Goal: Use online tool/utility: Utilize a website feature to perform a specific function

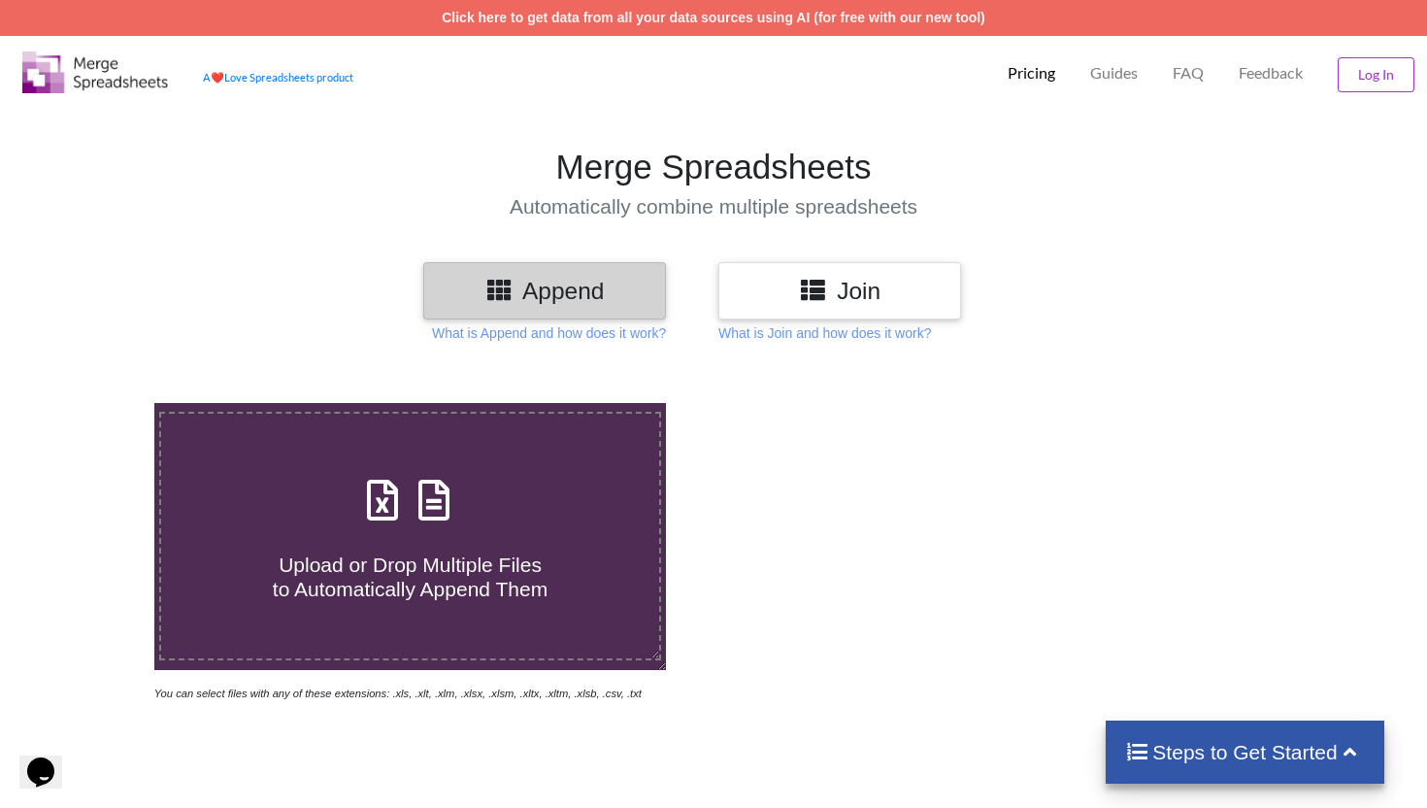
click at [886, 271] on div "Join" at bounding box center [839, 290] width 243 height 57
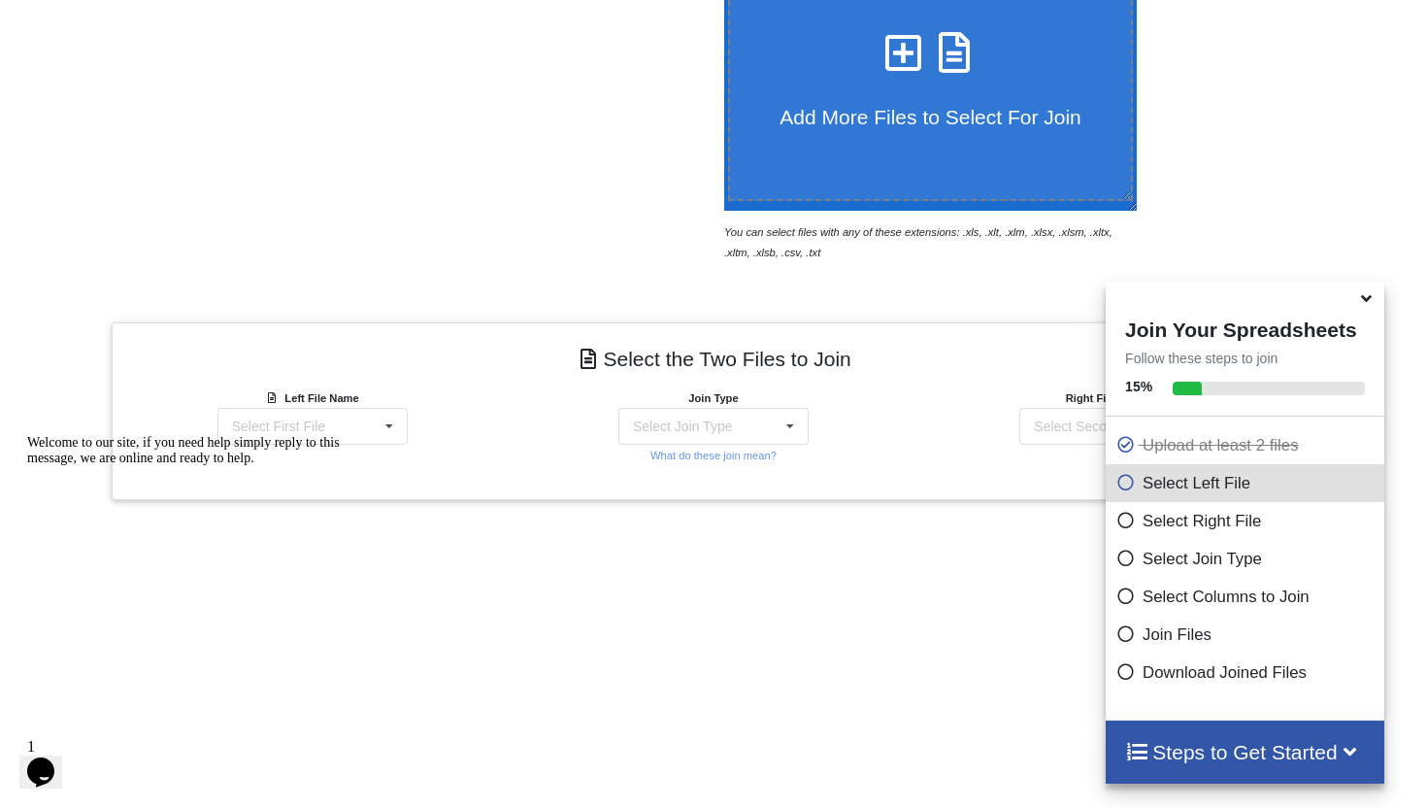
scroll to position [669, 0]
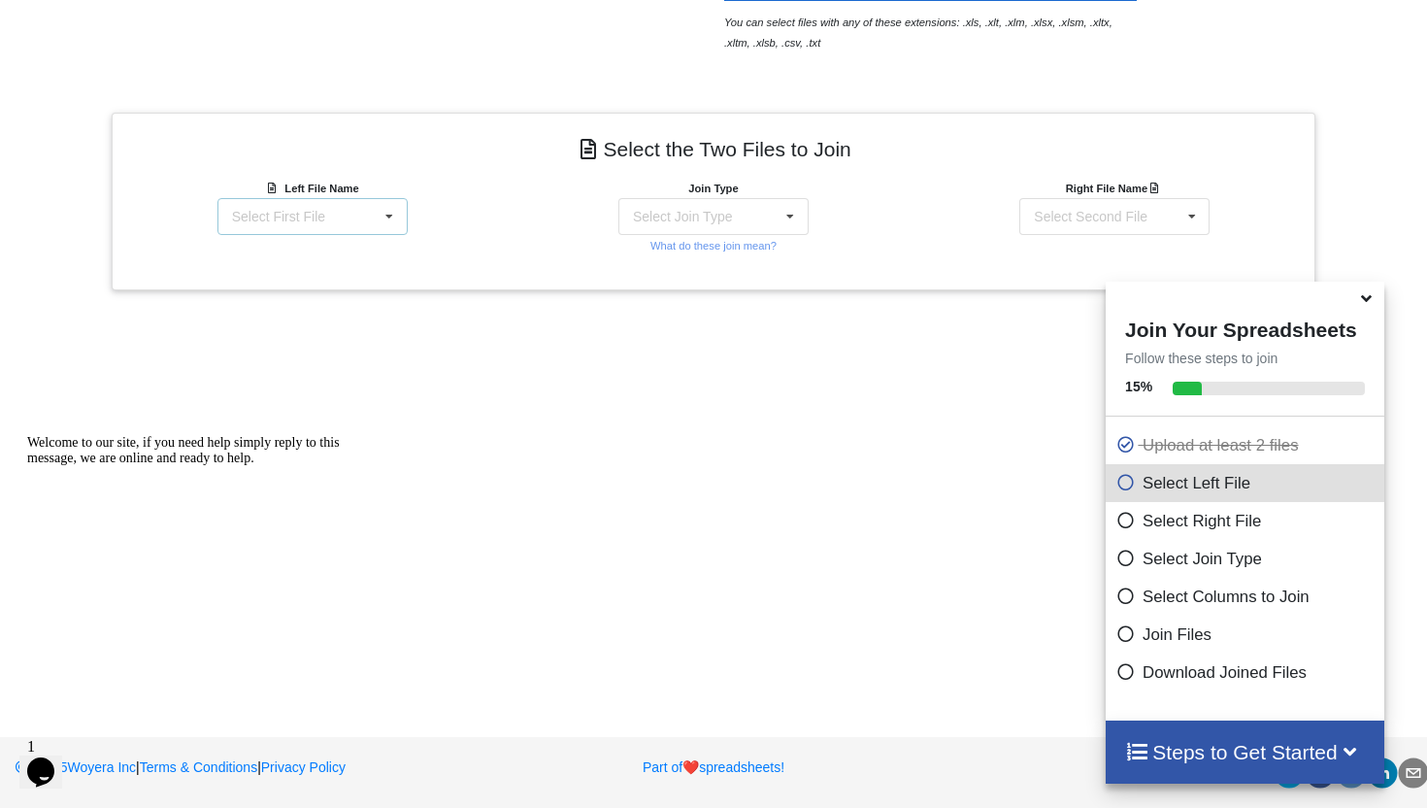
click at [350, 212] on div "Select First File matters [DATE] [DATE].csv Matter balance summary (09_22_2025)…" at bounding box center [312, 216] width 190 height 37
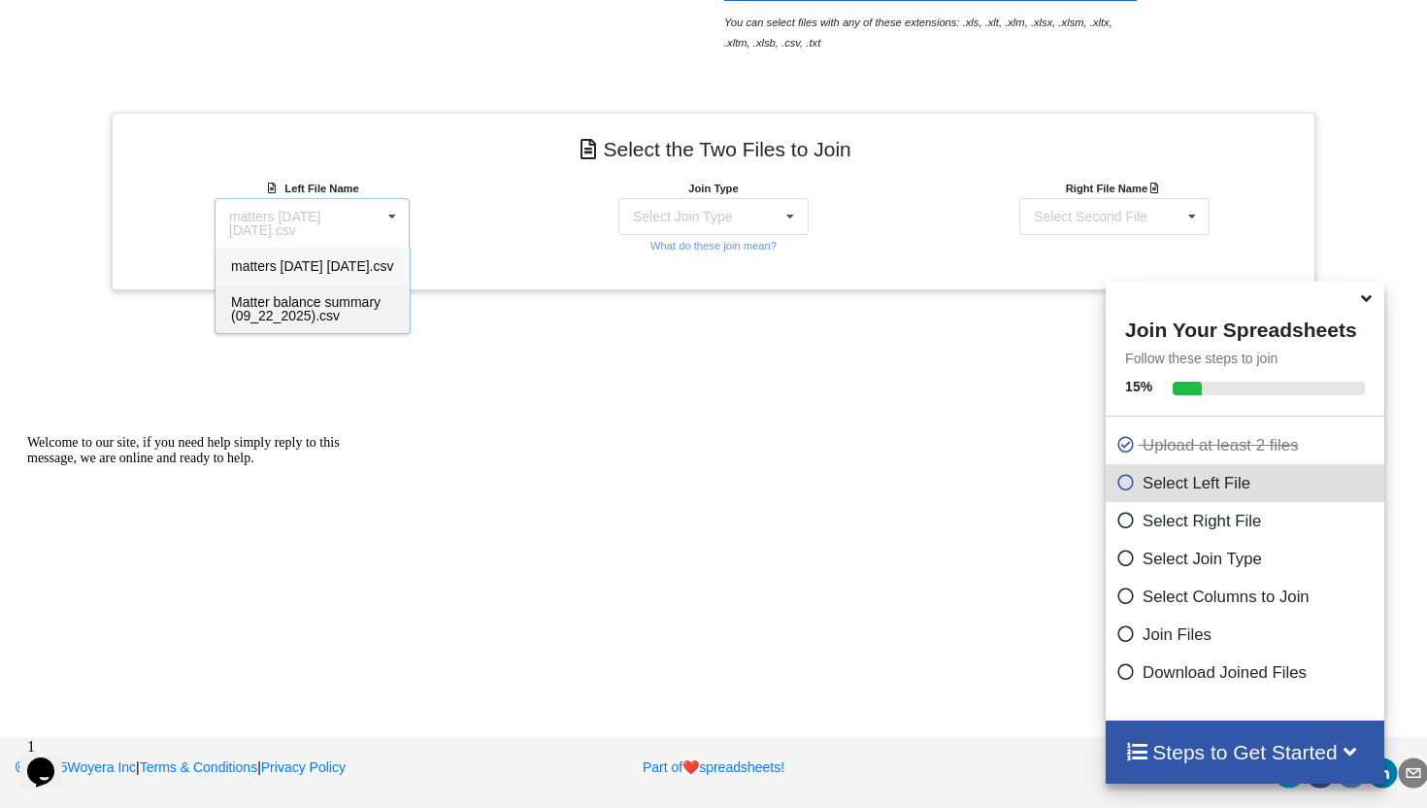
click at [320, 315] on span "Matter balance summary (09_22_2025).csv" at bounding box center [305, 308] width 149 height 29
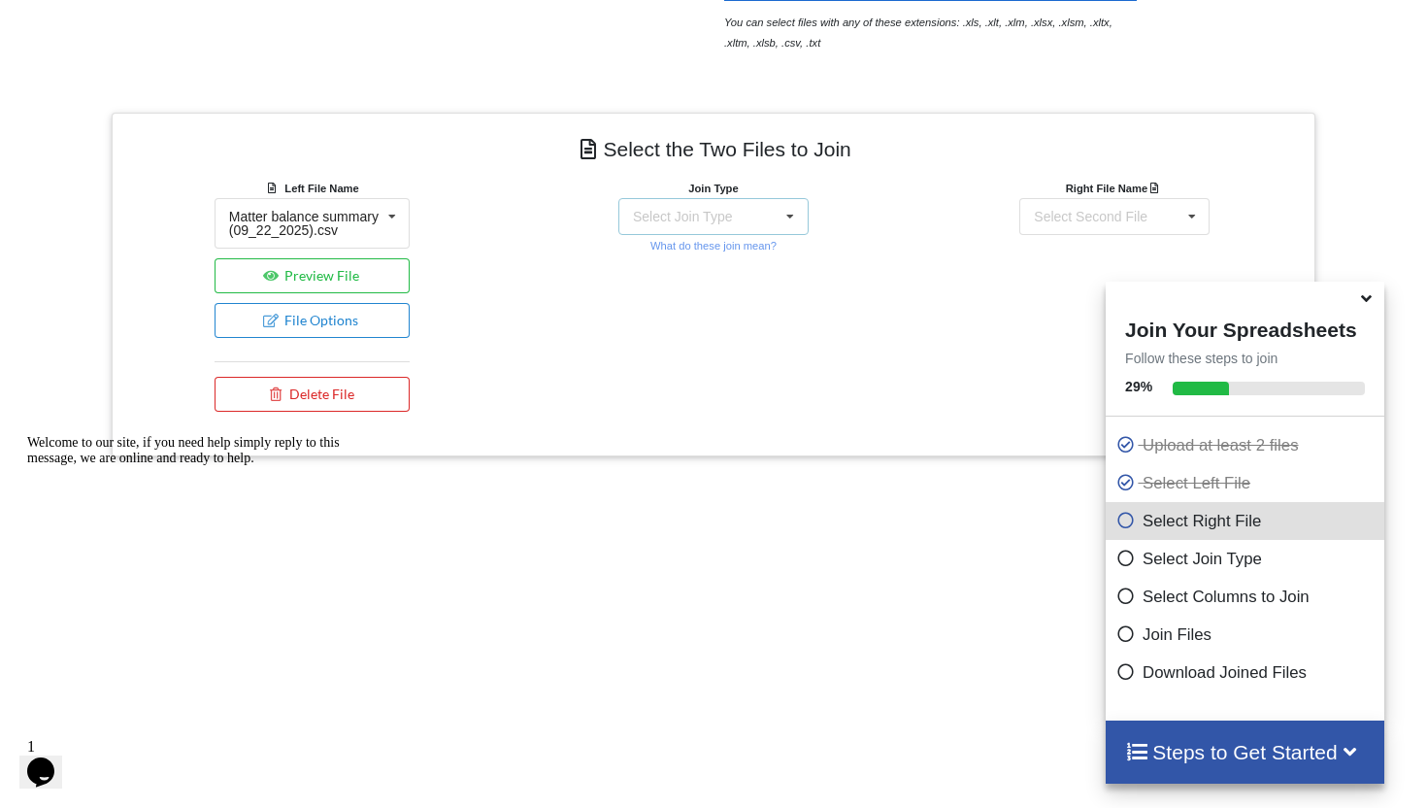
click at [732, 213] on div "Select Join Type" at bounding box center [682, 217] width 99 height 14
click at [729, 258] on span "INNER JOIN" at bounding box center [704, 266] width 77 height 16
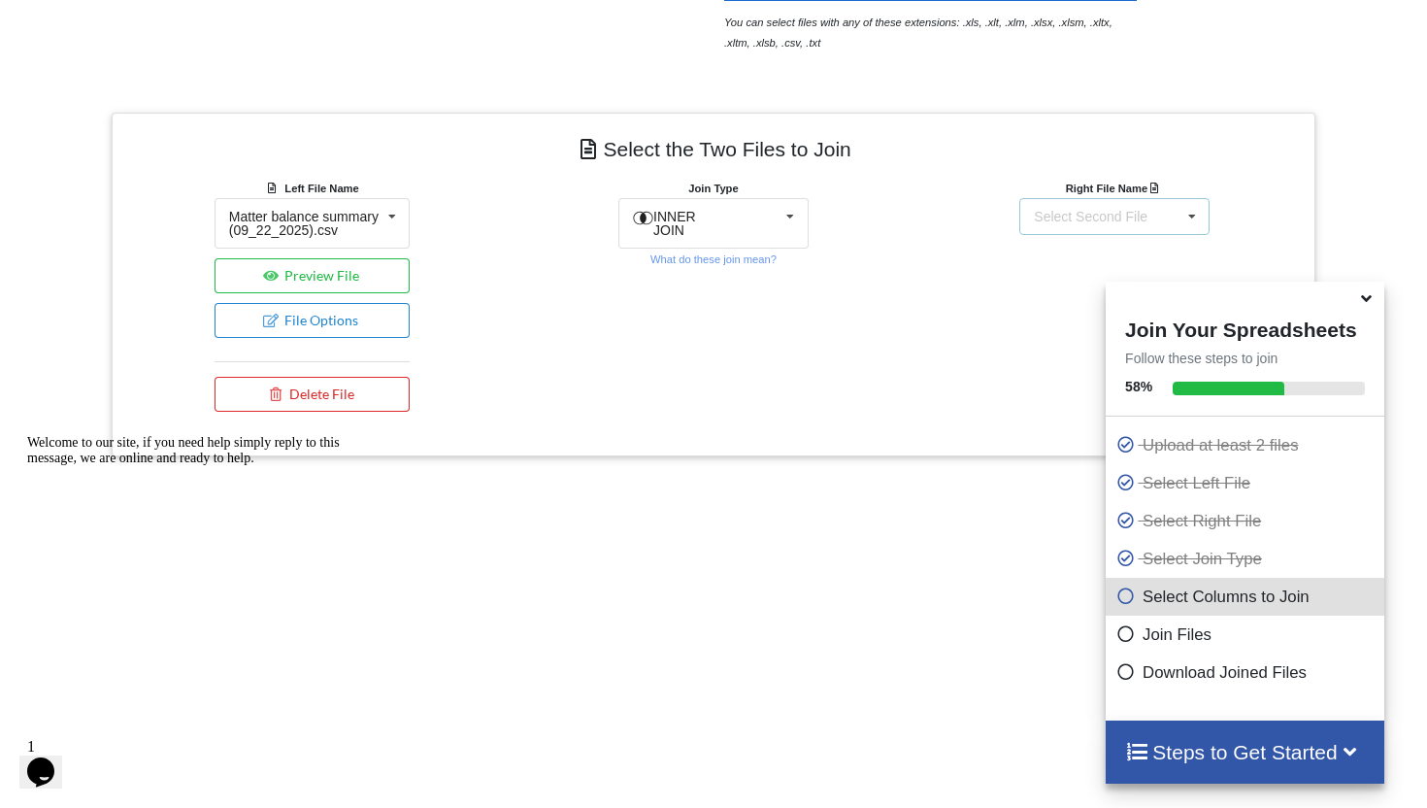
click at [1136, 214] on div "Select Second File" at bounding box center [1091, 217] width 114 height 14
click at [1081, 271] on span "matters [DATE] [DATE].csv" at bounding box center [1114, 266] width 163 height 16
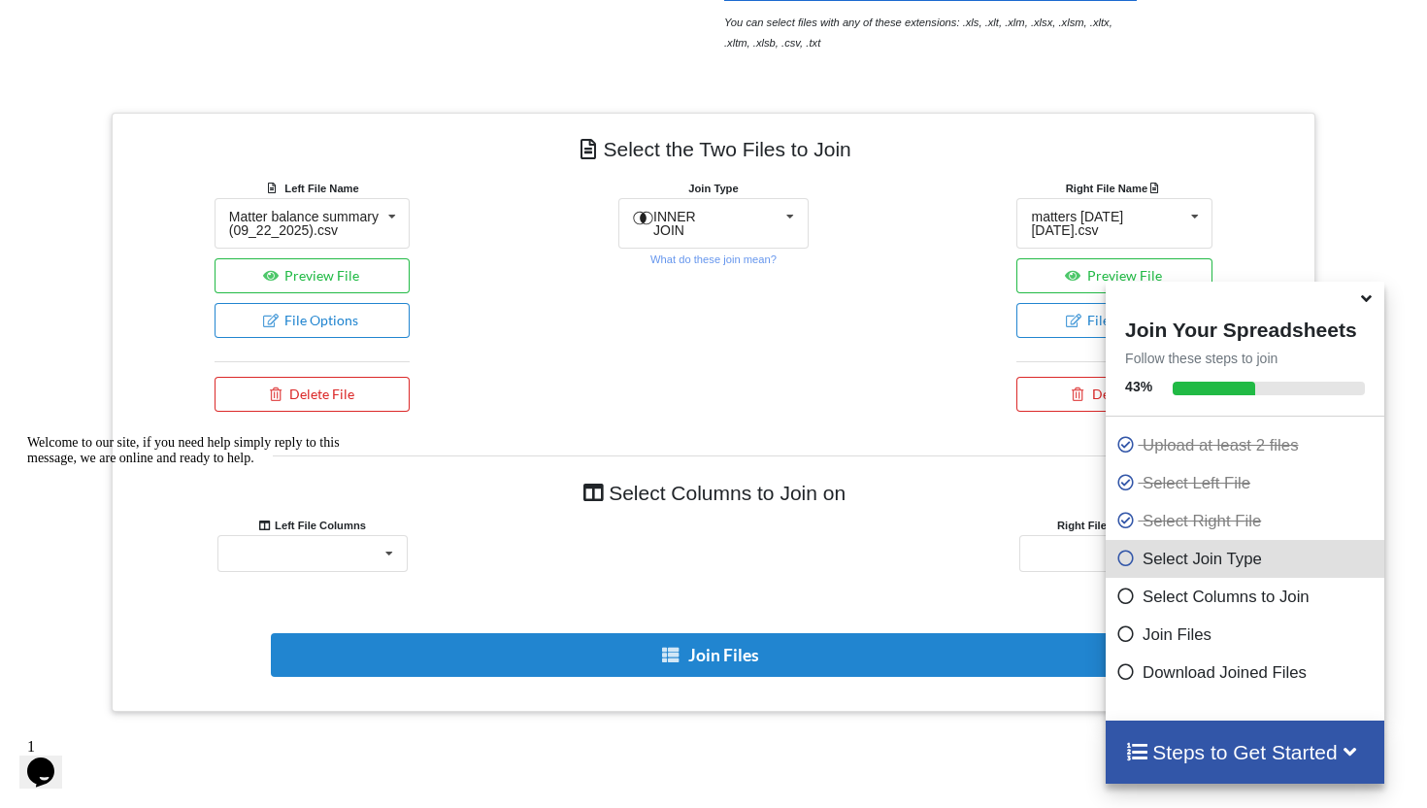
click at [1368, 304] on icon at bounding box center [1366, 294] width 20 height 17
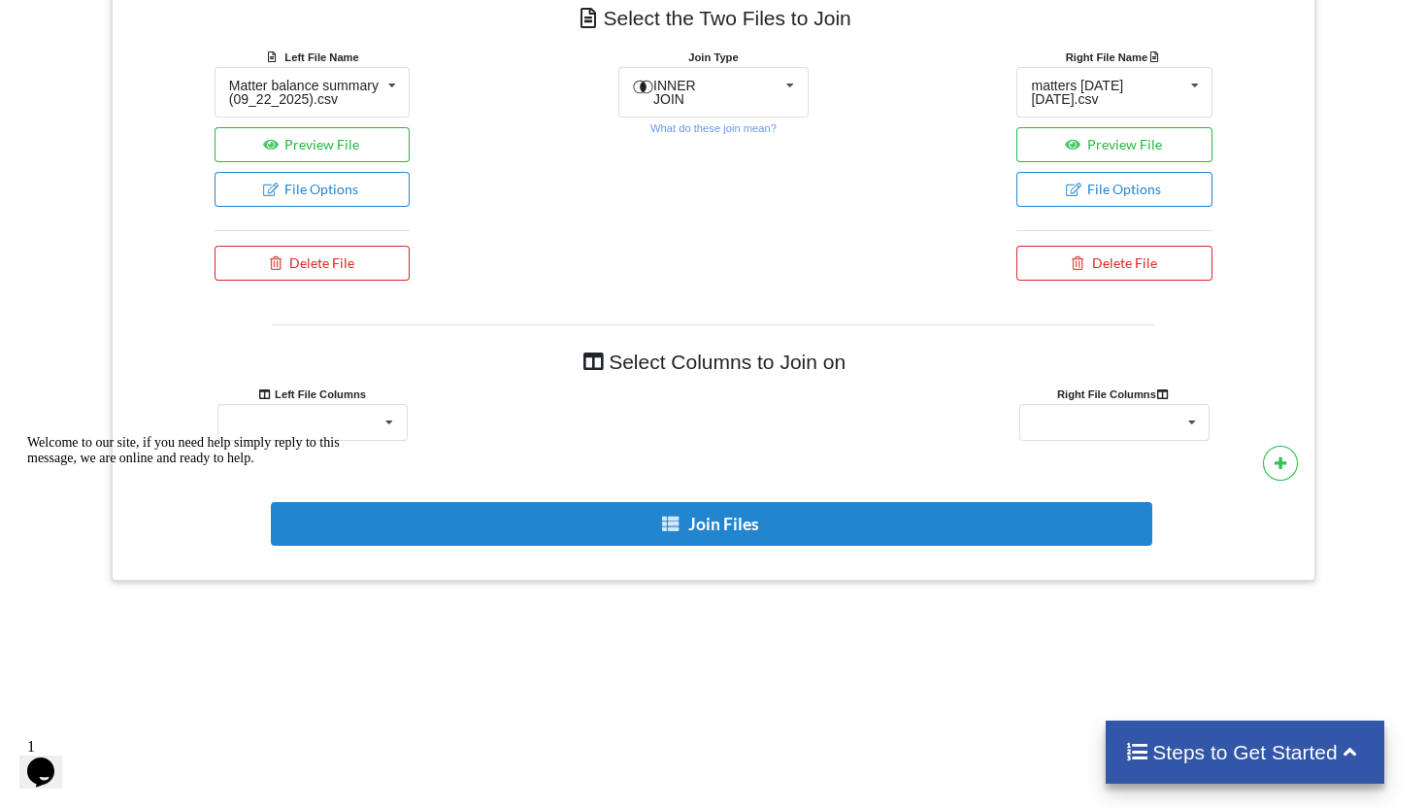
scroll to position [815, 0]
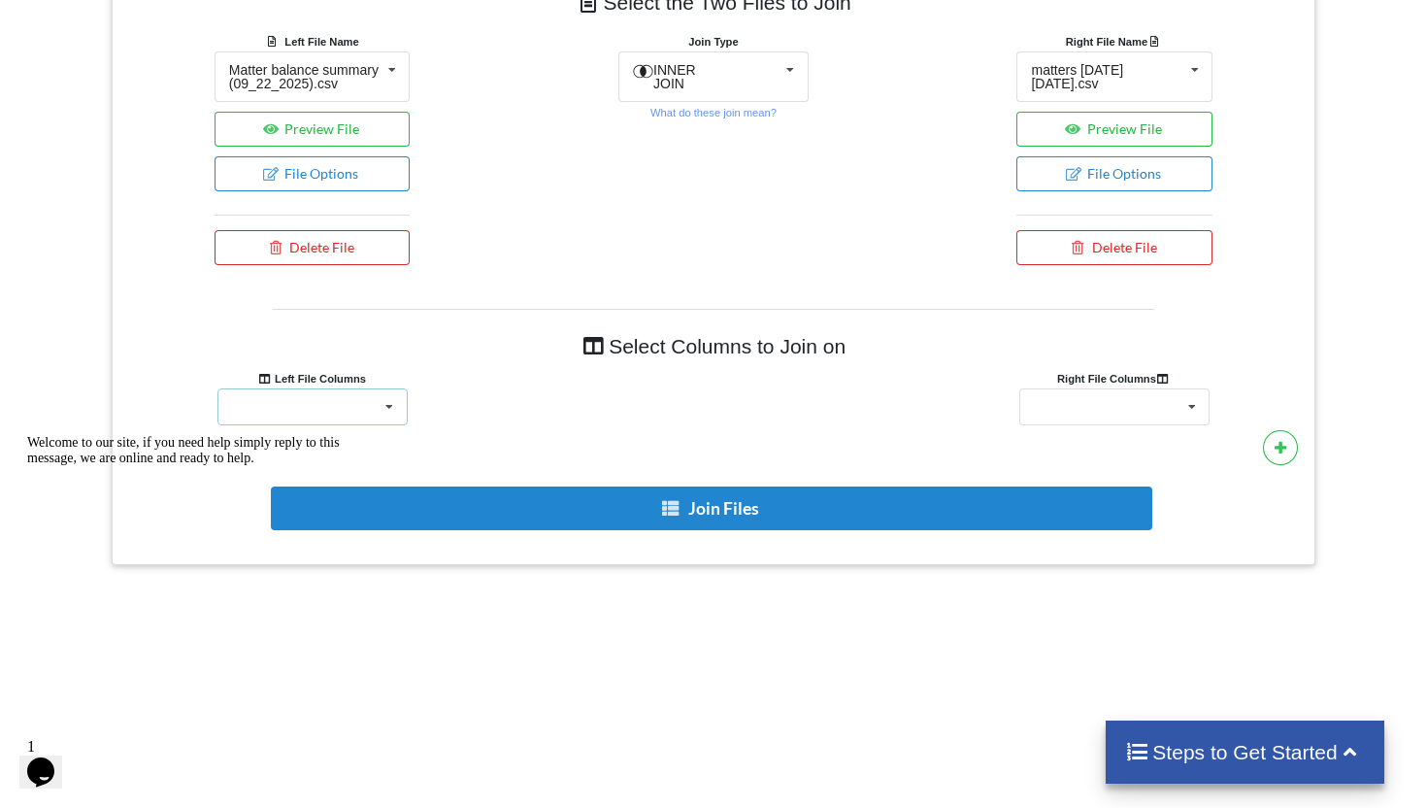
click at [372, 420] on div "Responsible Attorney Client Accounts Receivable Time In Progress Expense In Pro…" at bounding box center [312, 406] width 190 height 37
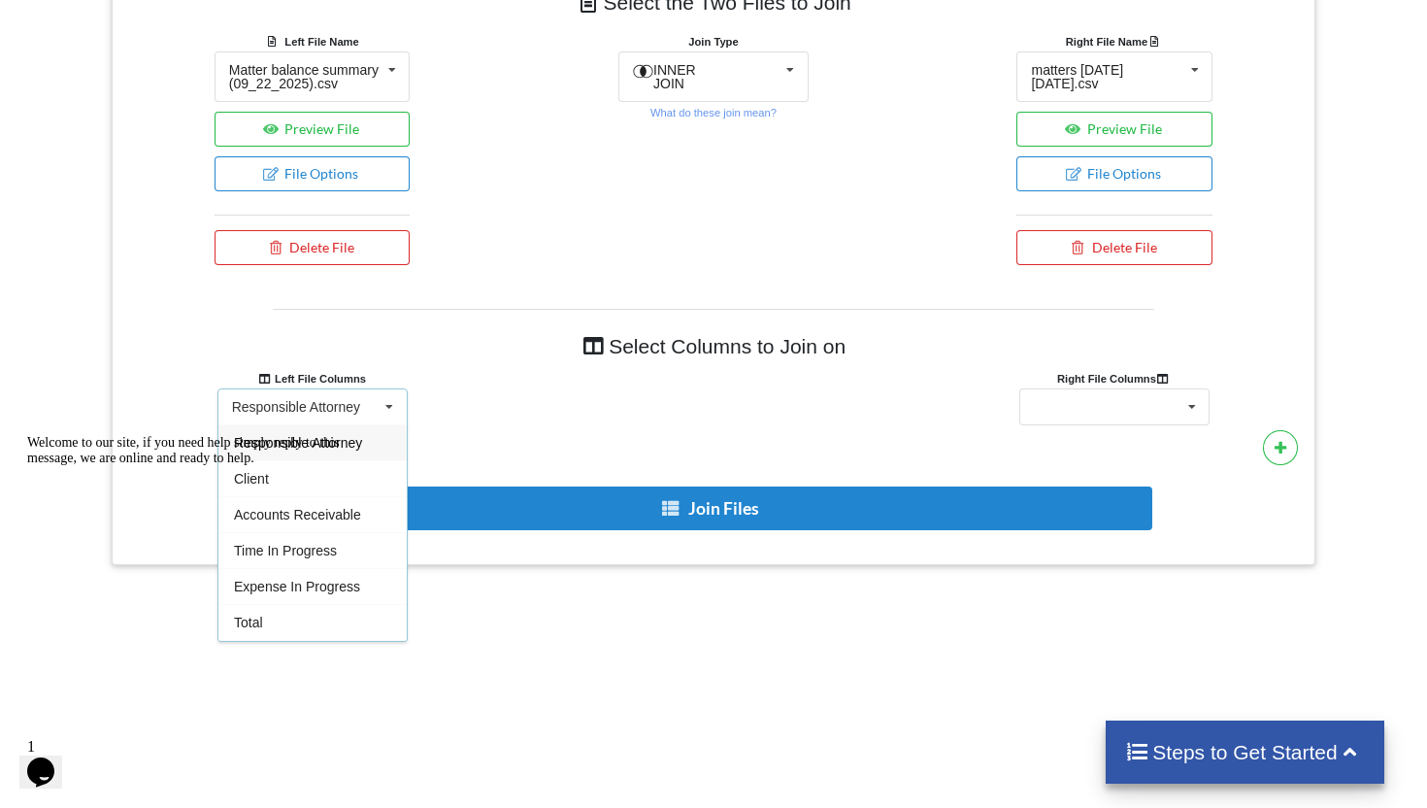
click at [27, 435] on icon "Chat attention grabber" at bounding box center [27, 435] width 0 height 0
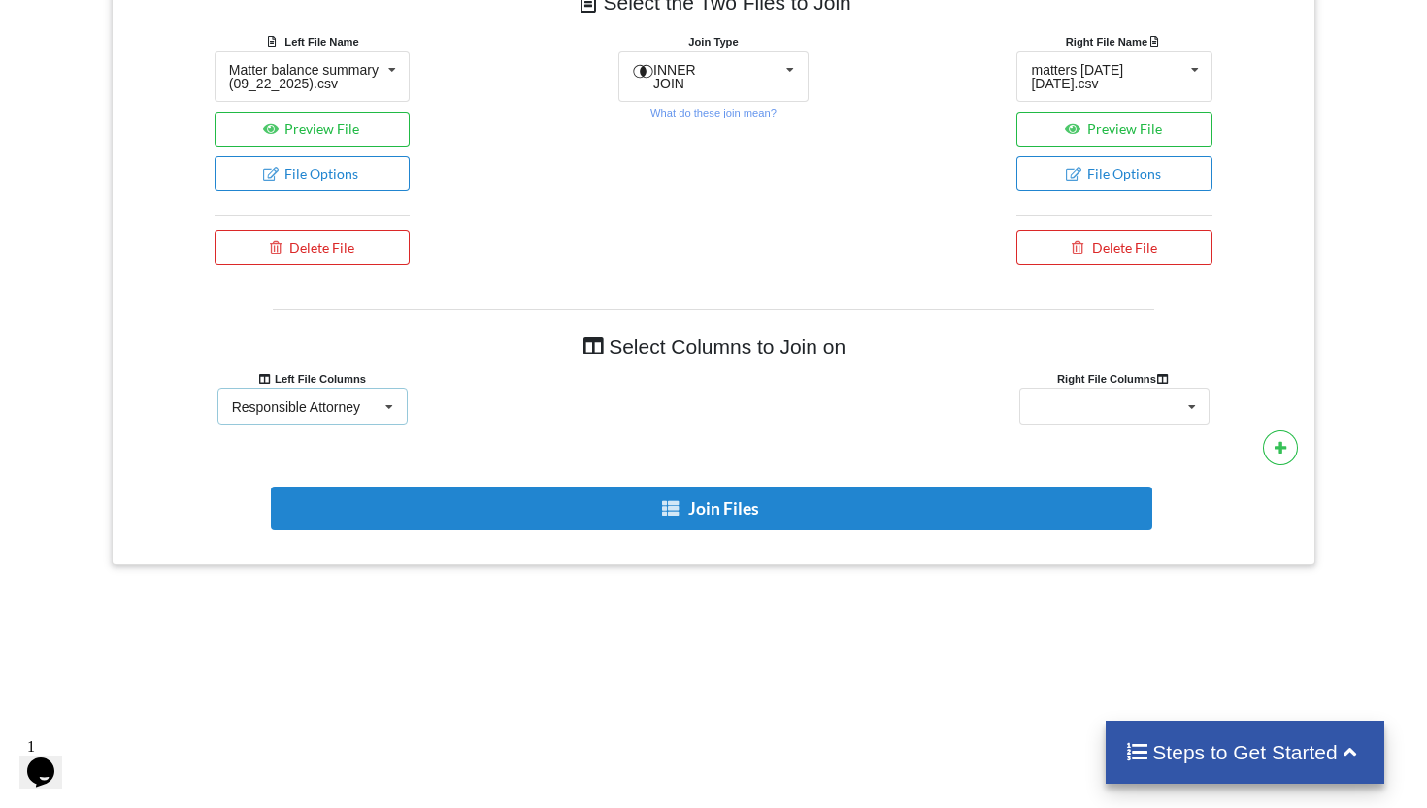
click at [372, 409] on div "Responsible Attorney Responsible Attorney Client Accounts Receivable Time In Pr…" at bounding box center [312, 406] width 190 height 37
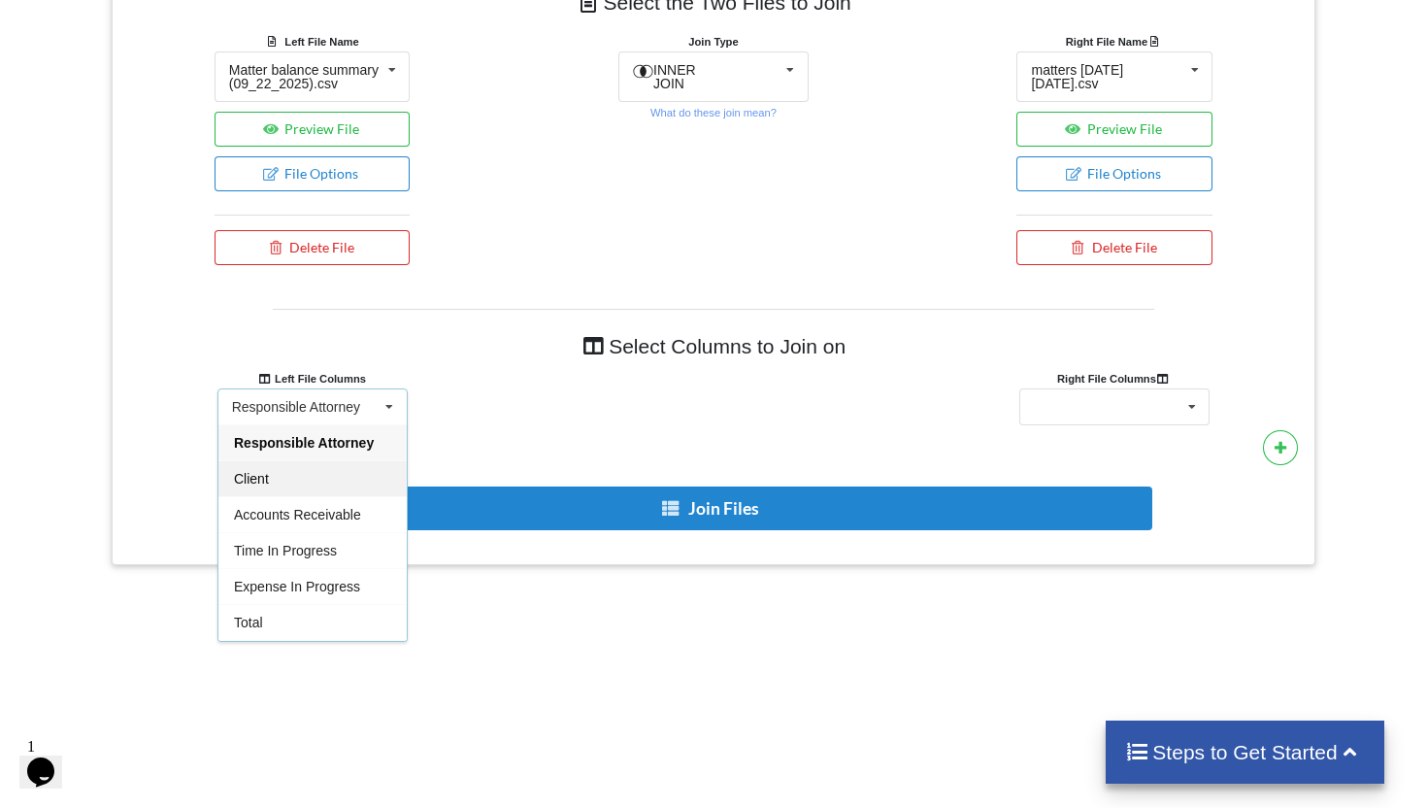
click at [285, 495] on div "Client" at bounding box center [312, 478] width 188 height 36
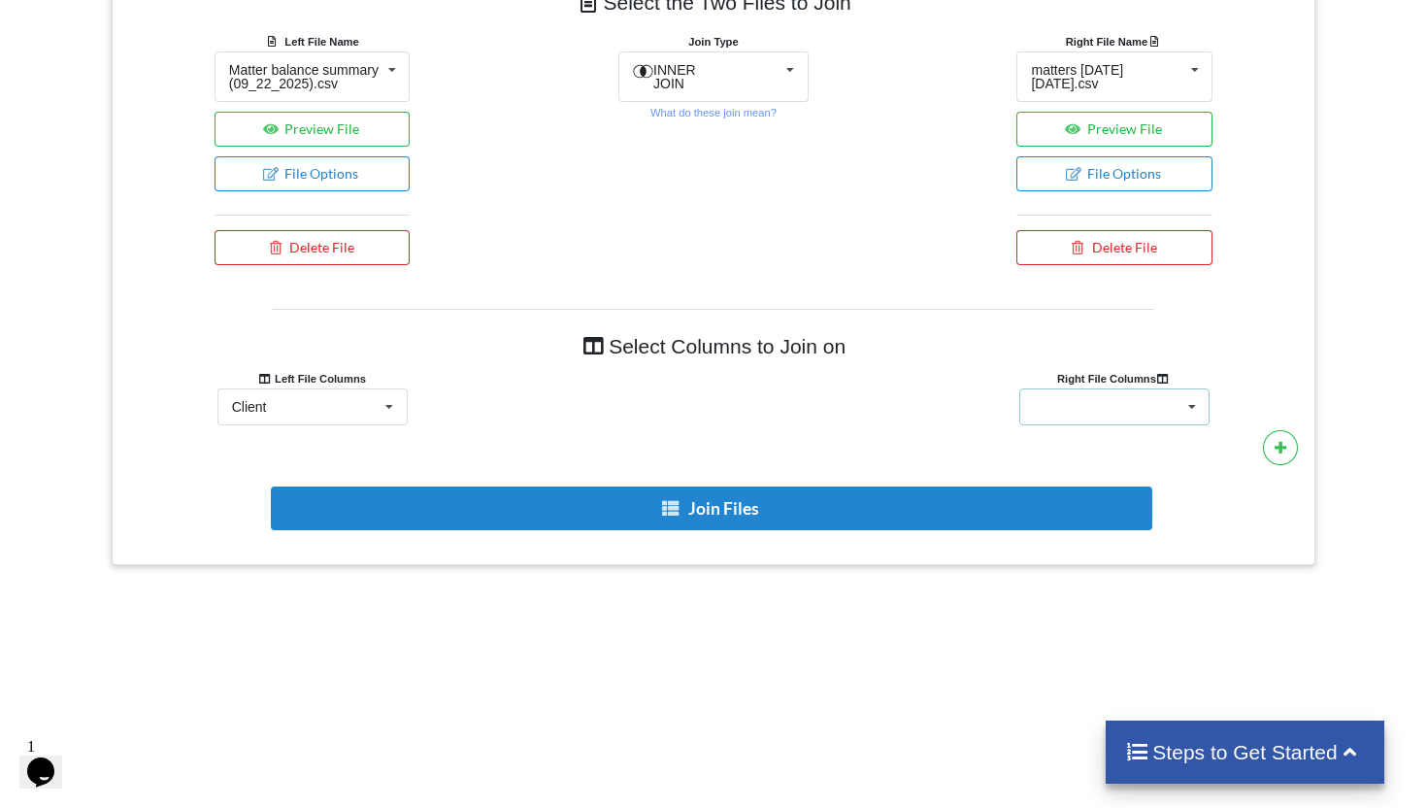
click at [1121, 421] on div "Client Name Client Location Minimum Threshold Refill Request Due Hold/Lock No R…" at bounding box center [1114, 406] width 190 height 37
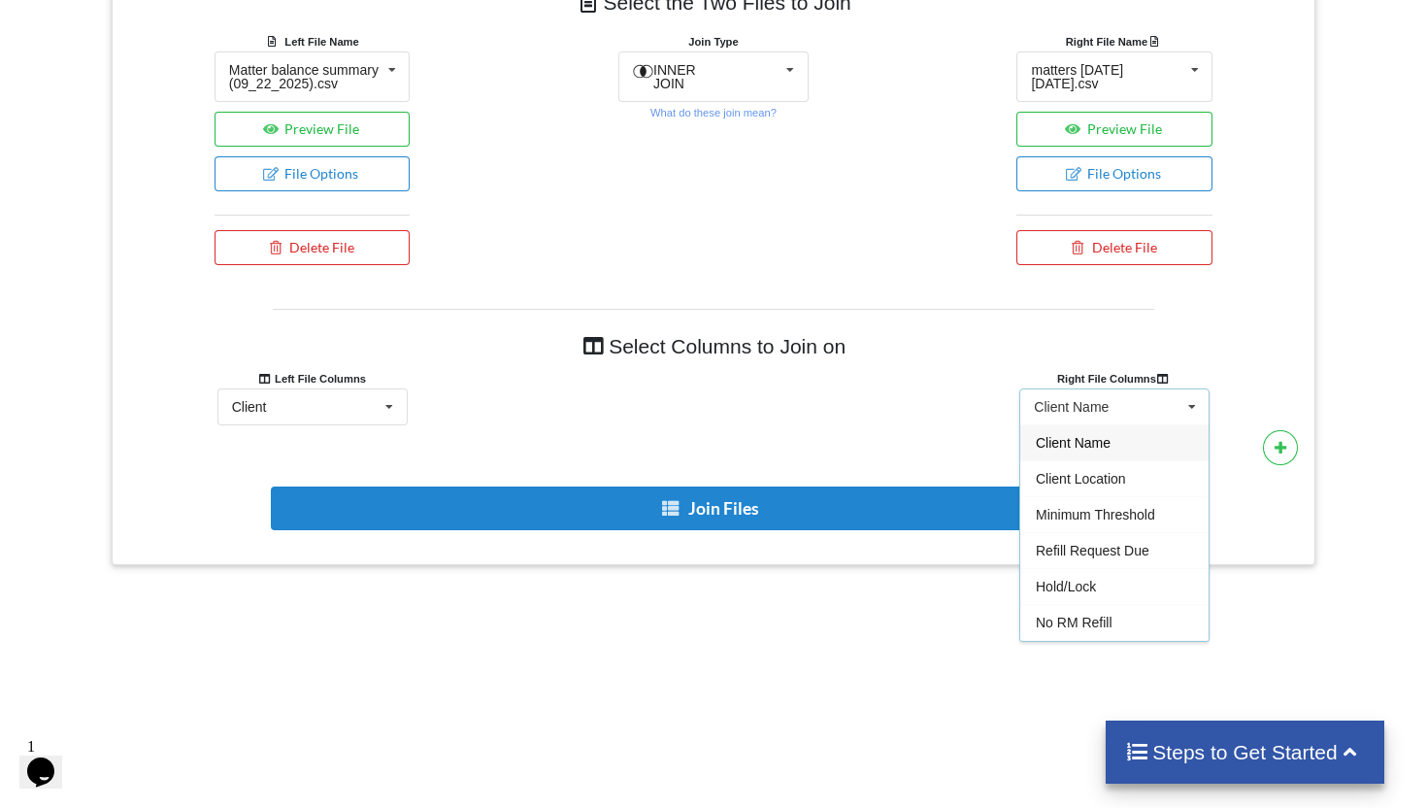
click at [1110, 450] on span "Client Name" at bounding box center [1073, 443] width 75 height 16
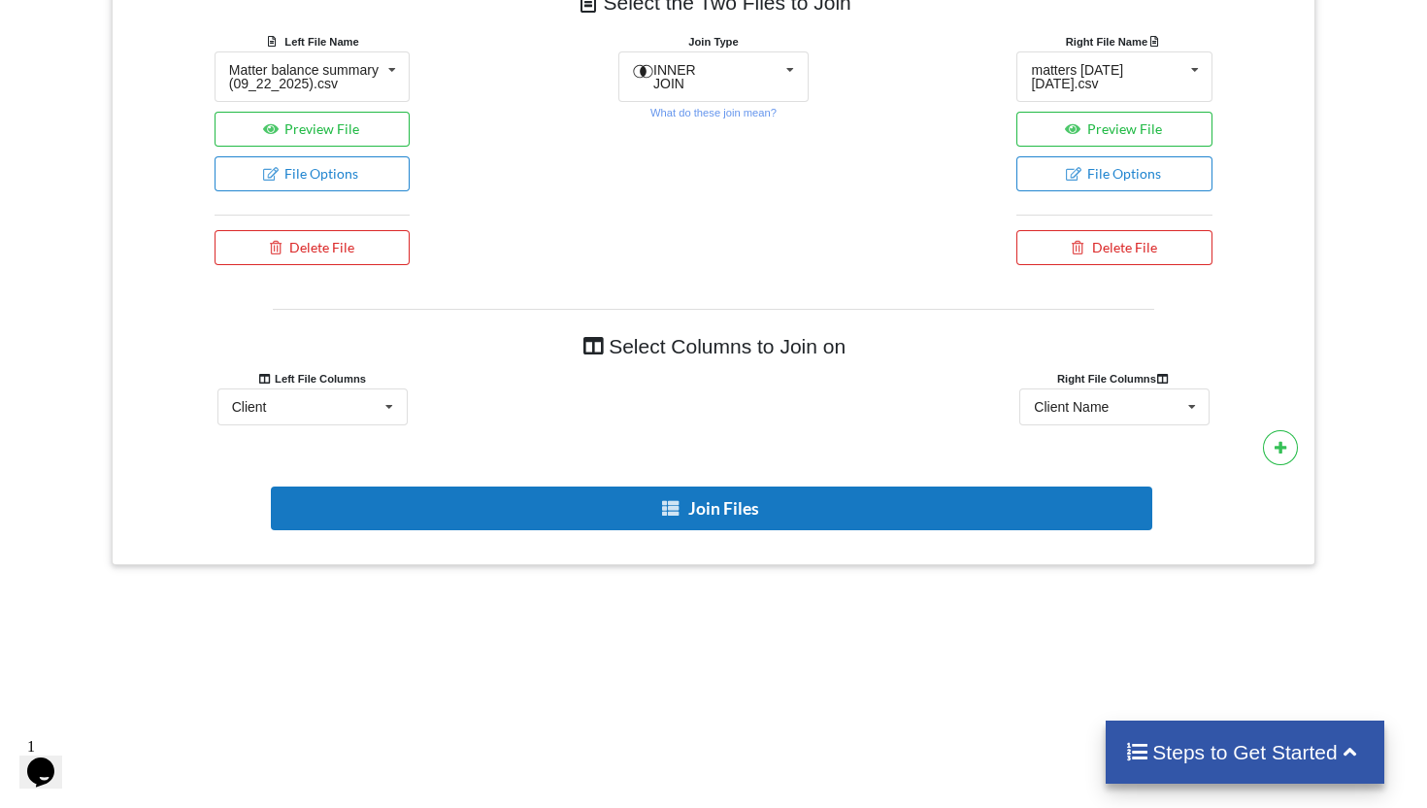
click at [746, 522] on button "Join Files" at bounding box center [711, 508] width 881 height 44
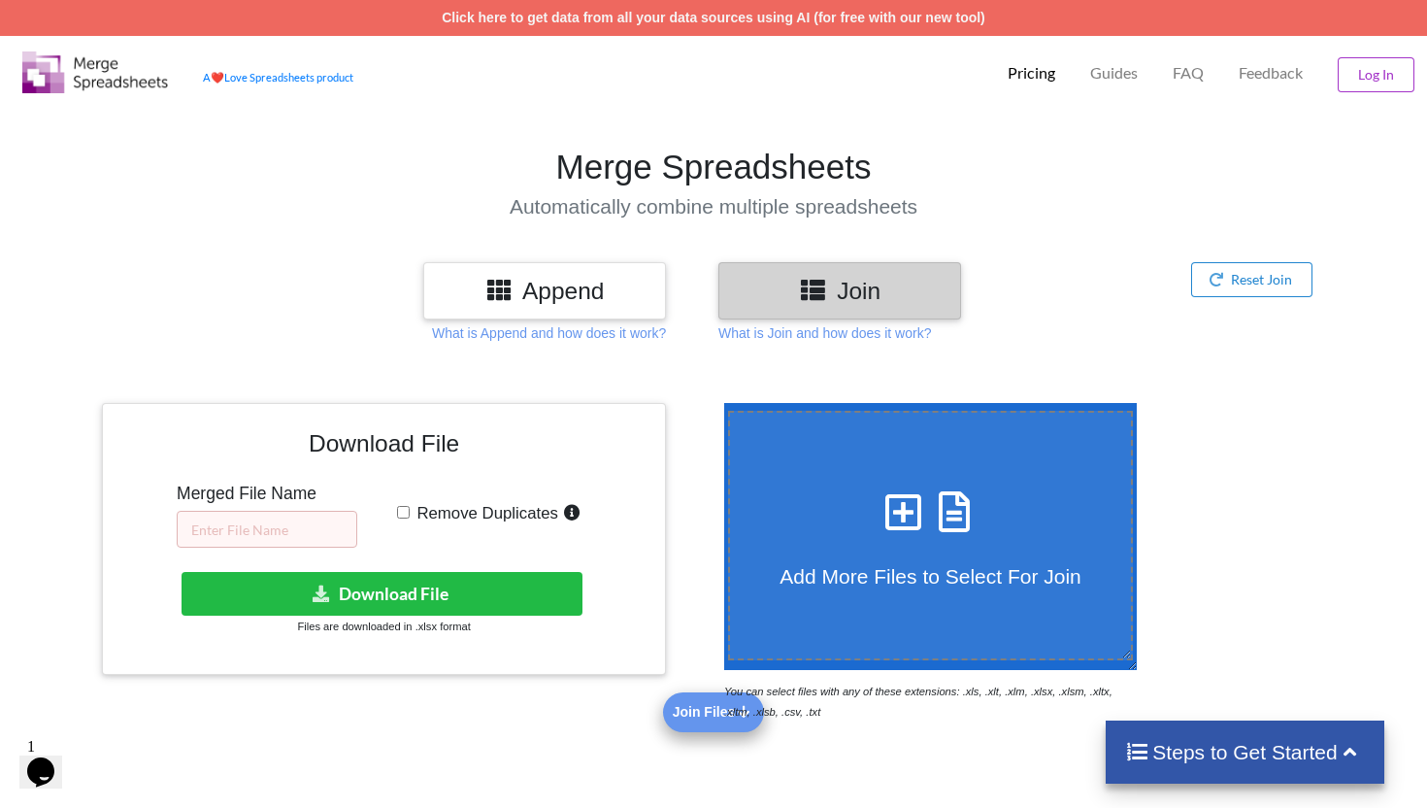
scroll to position [0, 0]
click at [289, 522] on input "text" at bounding box center [267, 529] width 181 height 37
type input "RM 09.22"
click at [405, 512] on input "Remove Duplicates" at bounding box center [403, 512] width 13 height 13
checkbox input "true"
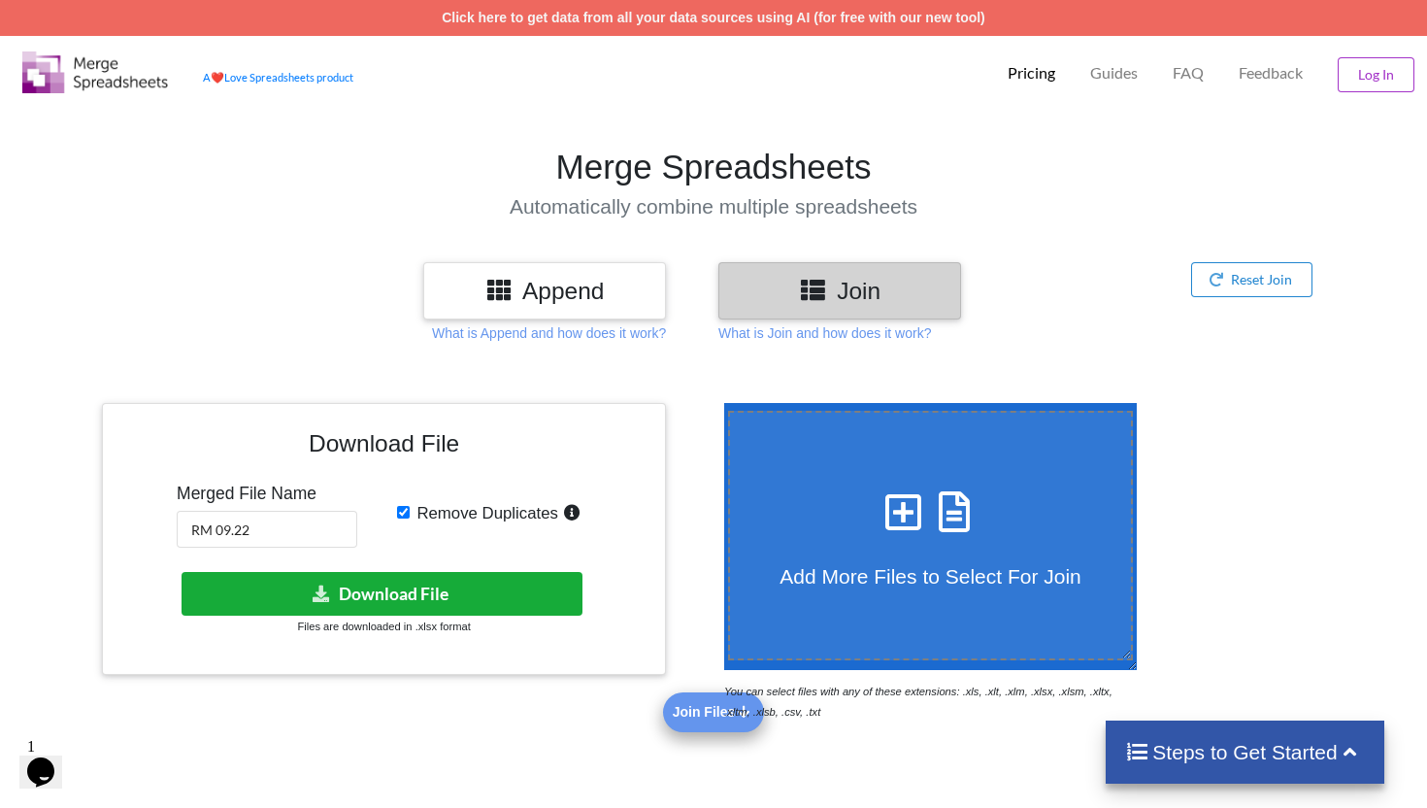
click at [435, 581] on button "Download File" at bounding box center [381, 594] width 401 height 44
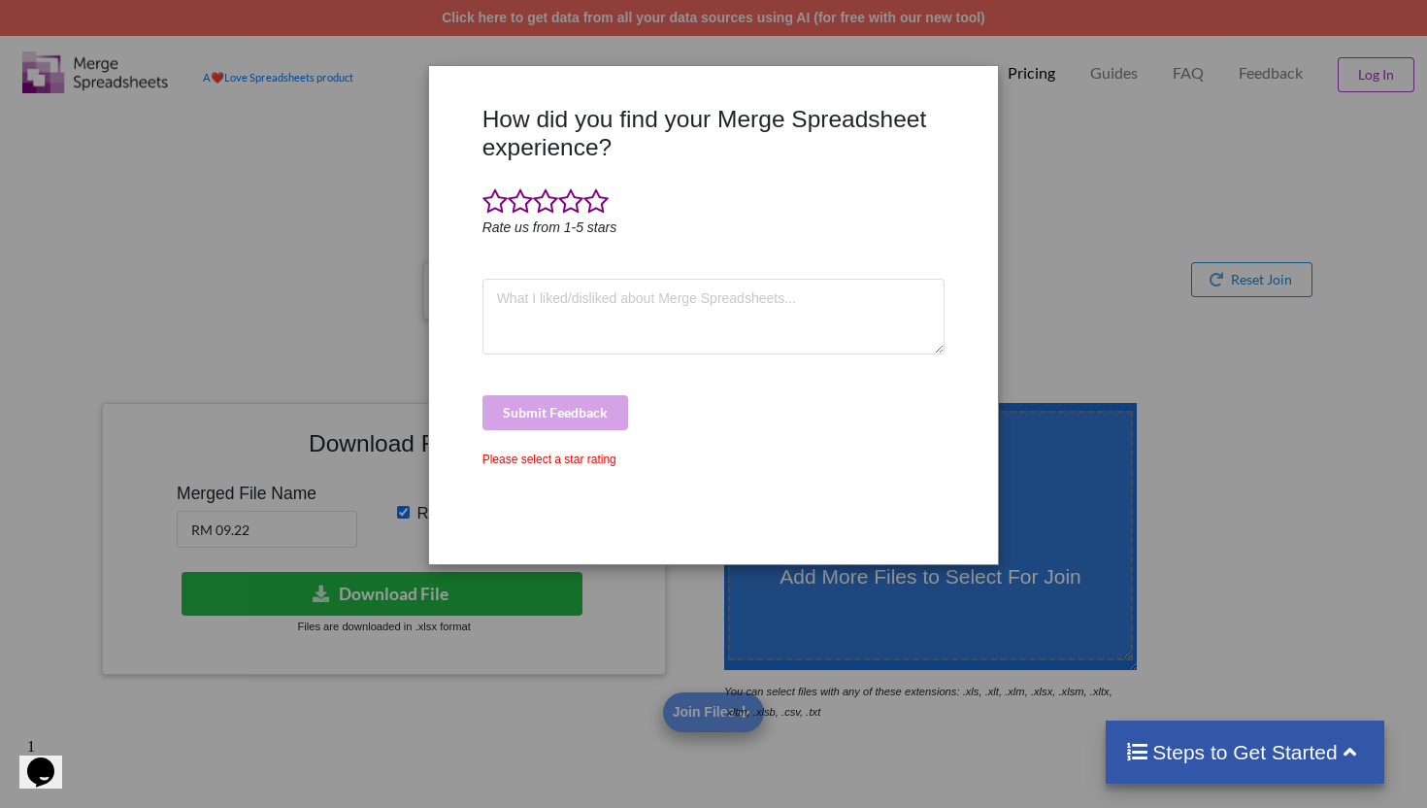
click at [1063, 373] on div "How did you find your Merge Spreadsheet experience? Rate us from 1-5 stars Subm…" at bounding box center [713, 404] width 1427 height 808
